Goal: Find specific page/section: Find specific page/section

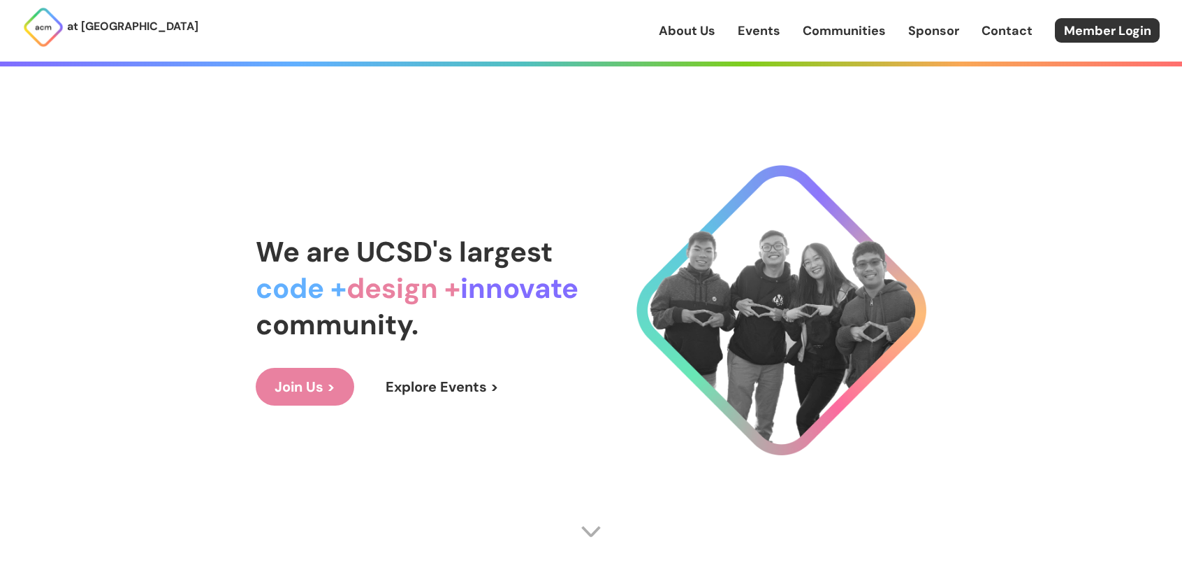
click at [686, 34] on link "About Us" at bounding box center [687, 31] width 57 height 18
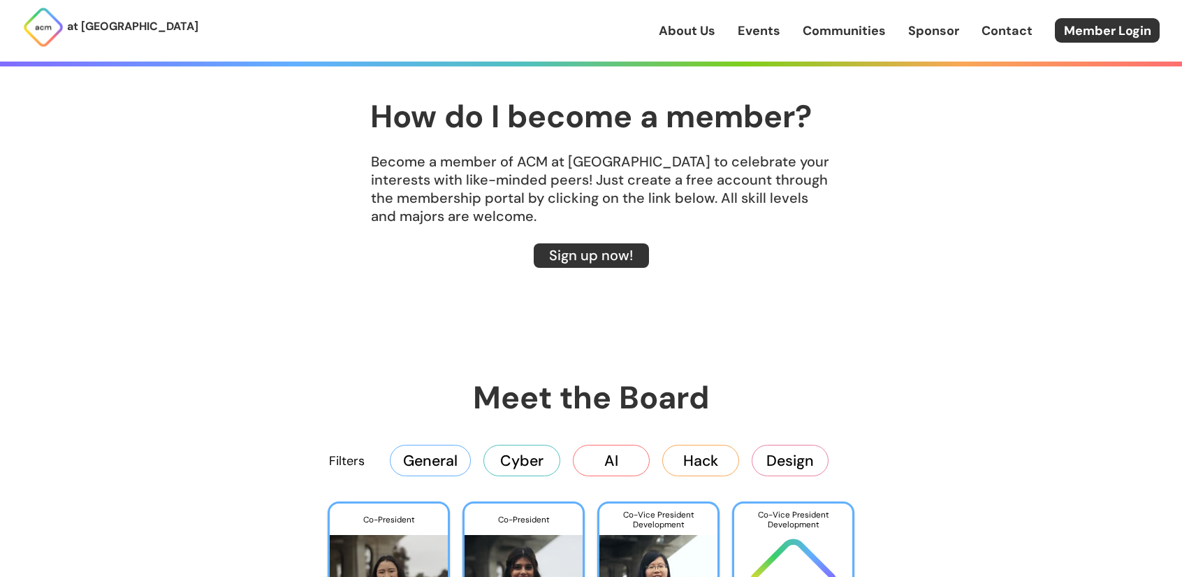
scroll to position [1887, 0]
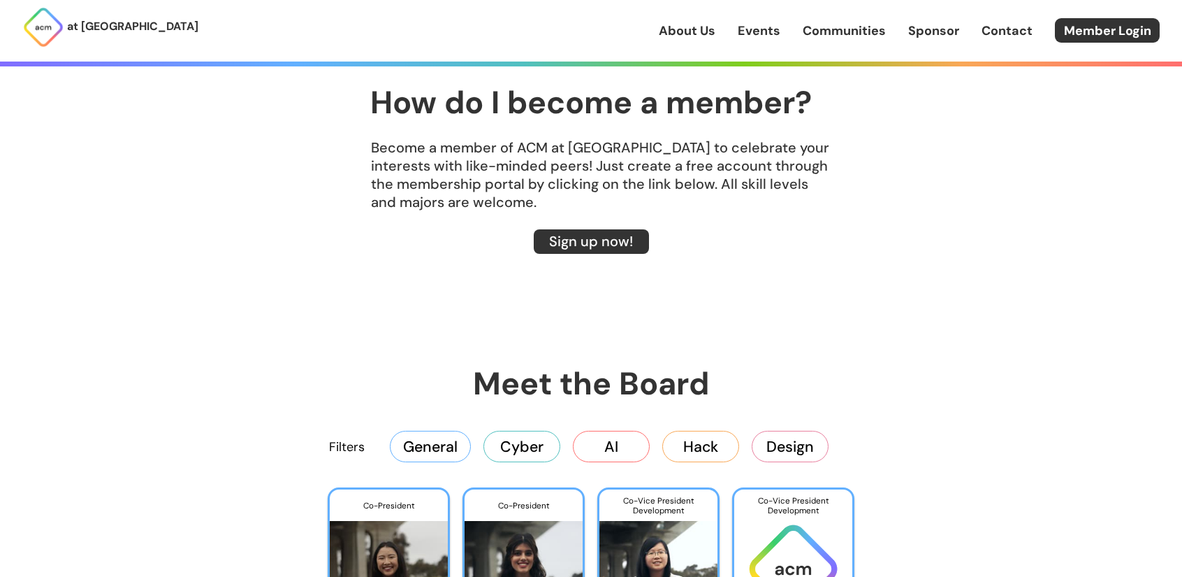
click at [428, 430] on div "Filters General Cyber AI Hack Design" at bounding box center [591, 446] width 671 height 56
click at [425, 442] on button "General" at bounding box center [430, 445] width 81 height 31
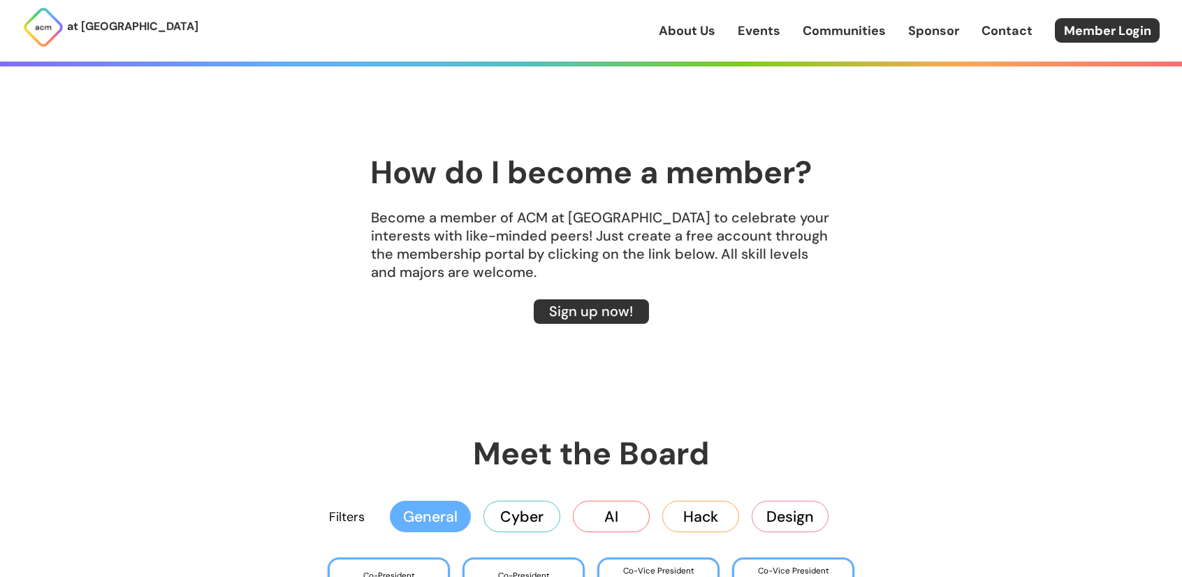
click at [419, 538] on div "Filters General Cyber AI Hack Design" at bounding box center [591, 516] width 671 height 56
click at [440, 514] on button "General" at bounding box center [430, 515] width 81 height 31
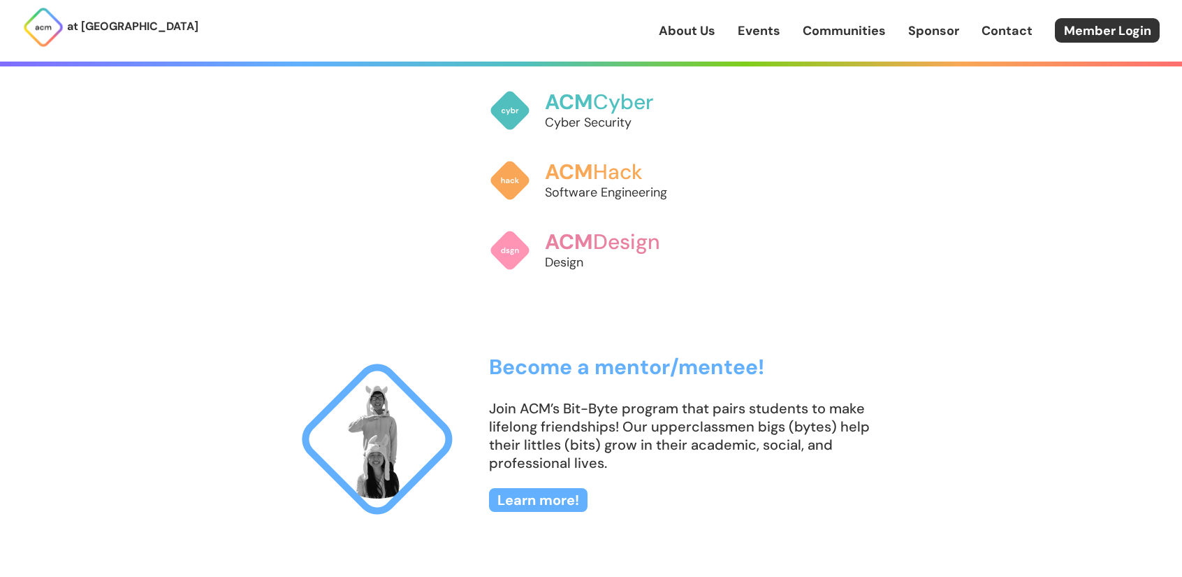
scroll to position [978, 0]
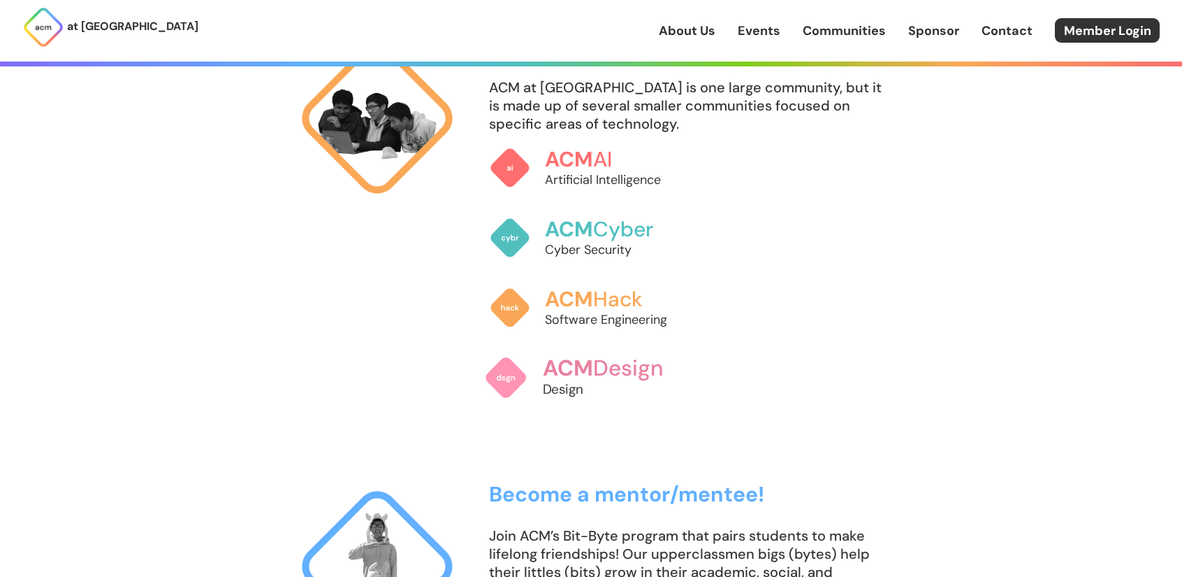
click at [661, 375] on h3 "ACM Design" at bounding box center [620, 368] width 154 height 24
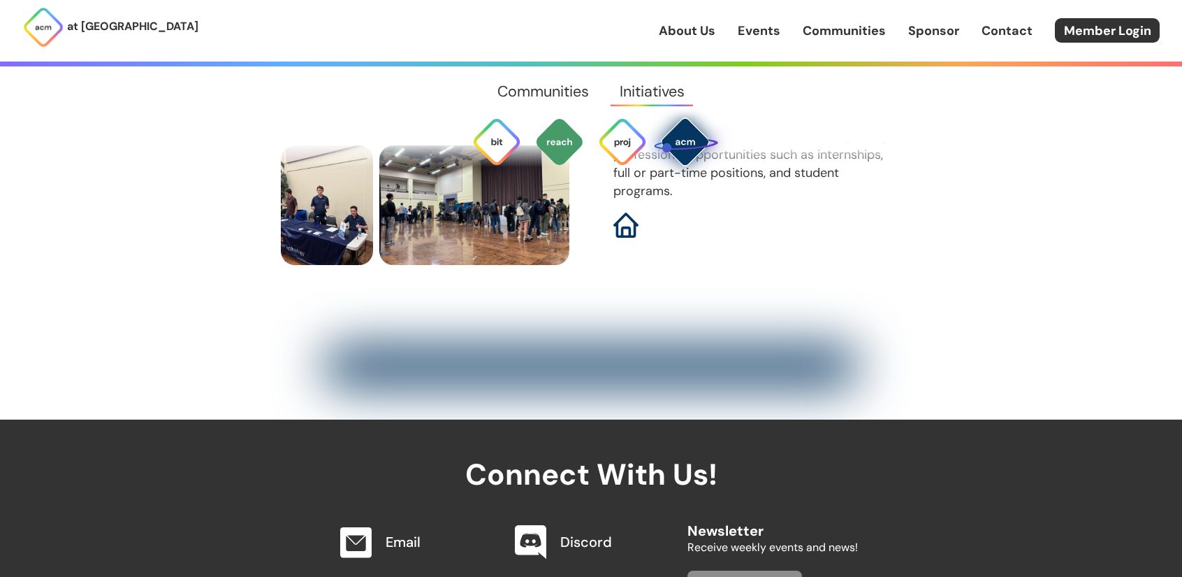
scroll to position [4434, 0]
